Goal: Information Seeking & Learning: Check status

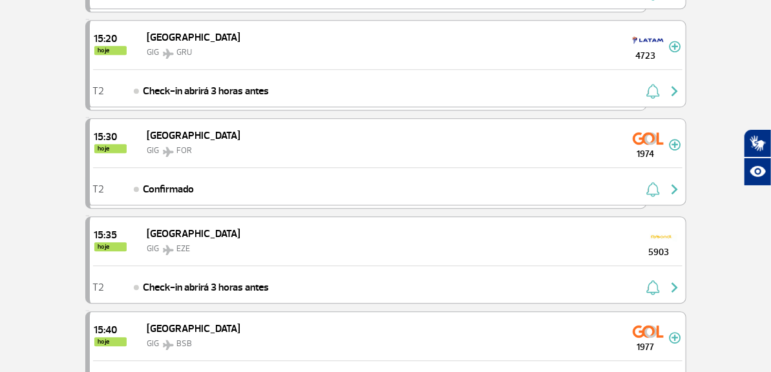
scroll to position [1365, 0]
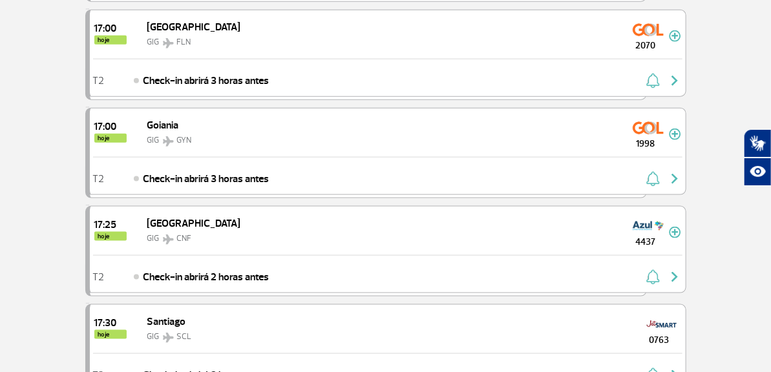
scroll to position [2602, 0]
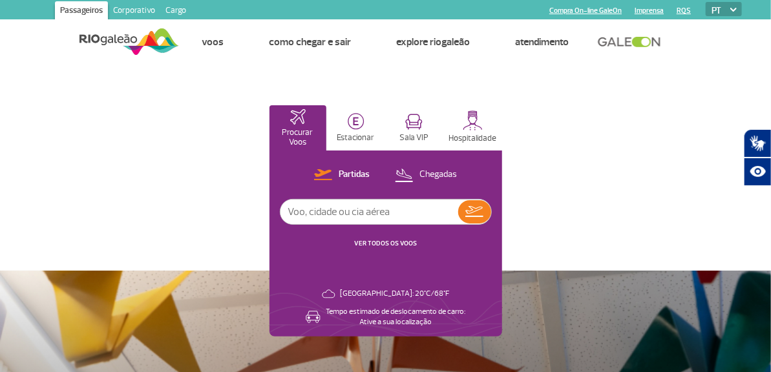
click at [380, 240] on link "VER TODOS OS VOOS" at bounding box center [385, 243] width 63 height 8
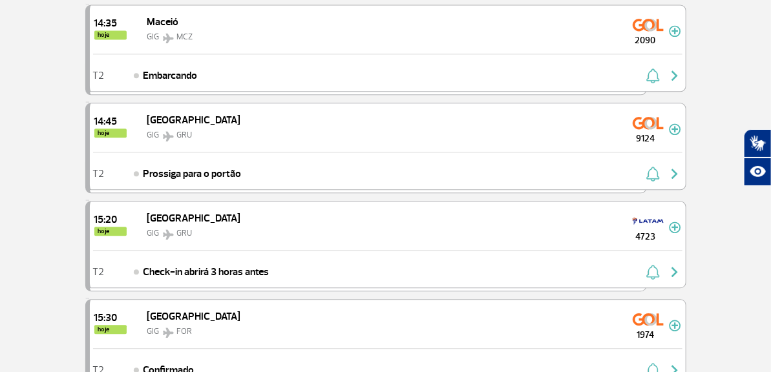
scroll to position [1163, 0]
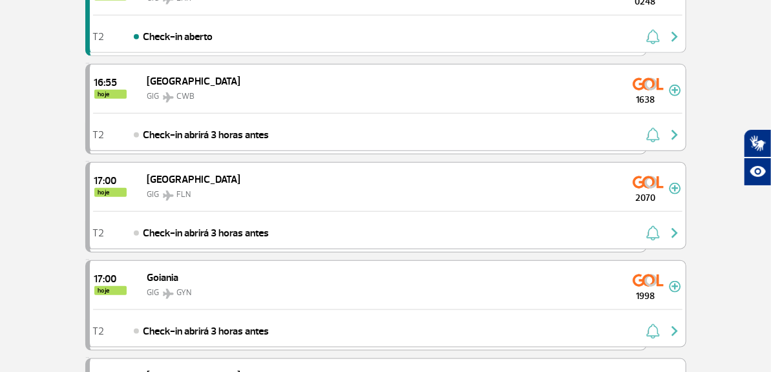
scroll to position [2390, 0]
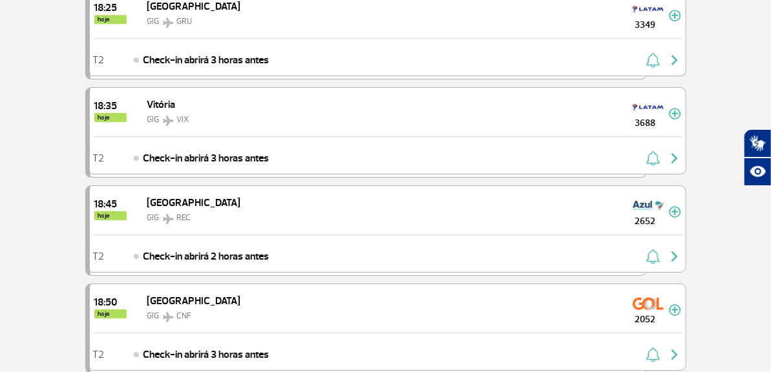
scroll to position [3681, 0]
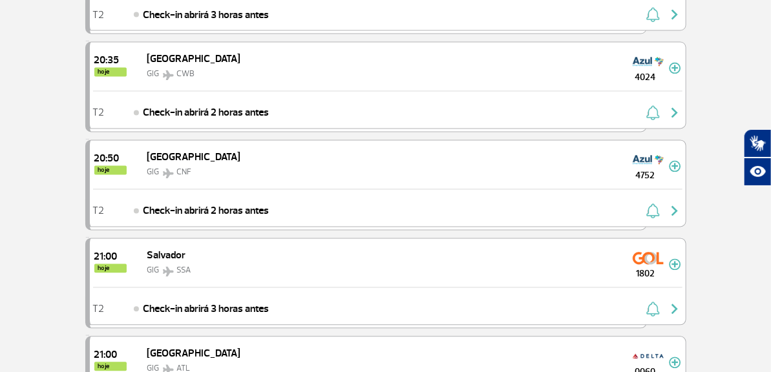
scroll to position [4909, 0]
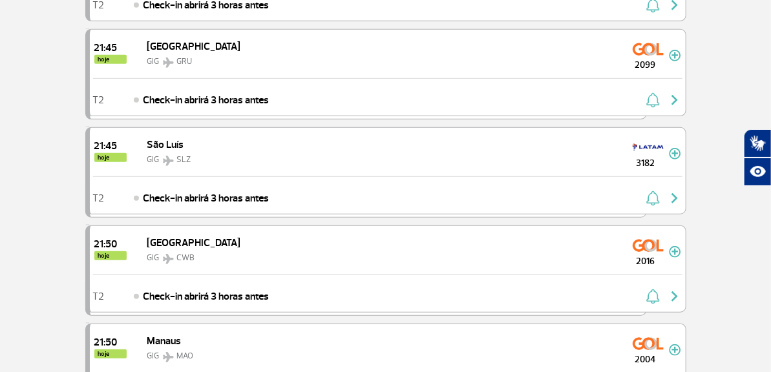
scroll to position [6200, 0]
